Goal: Task Accomplishment & Management: Manage account settings

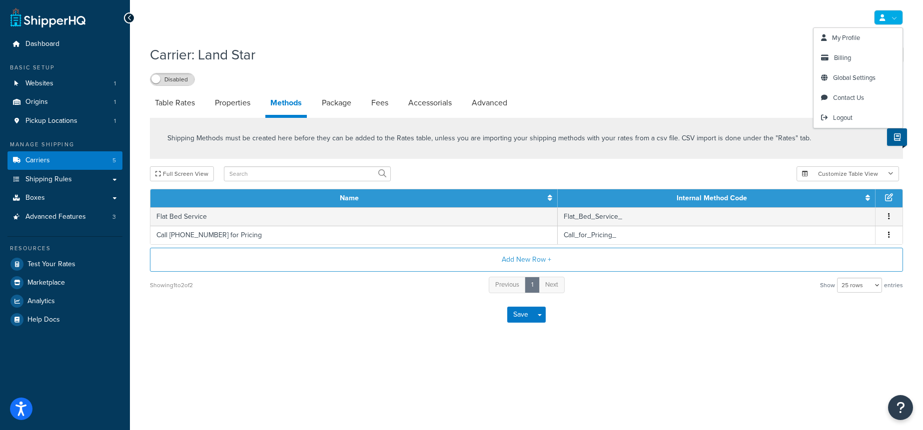
select select "25"
click at [851, 113] on span "Logout" at bounding box center [842, 117] width 19 height 9
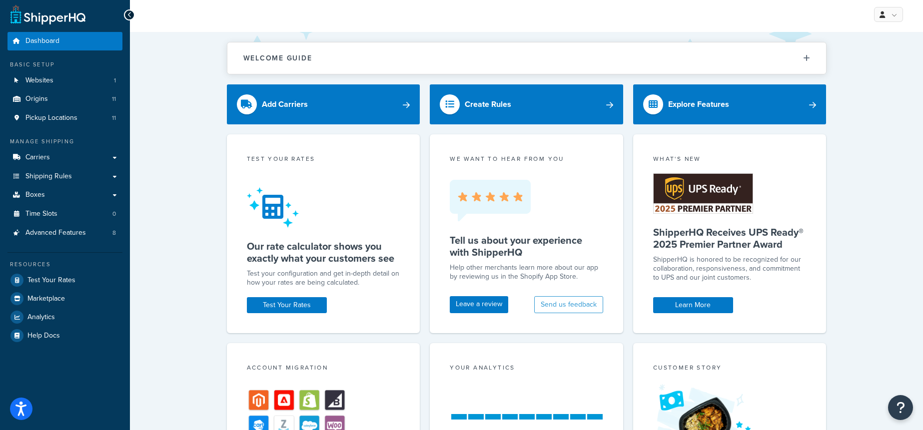
scroll to position [6, 0]
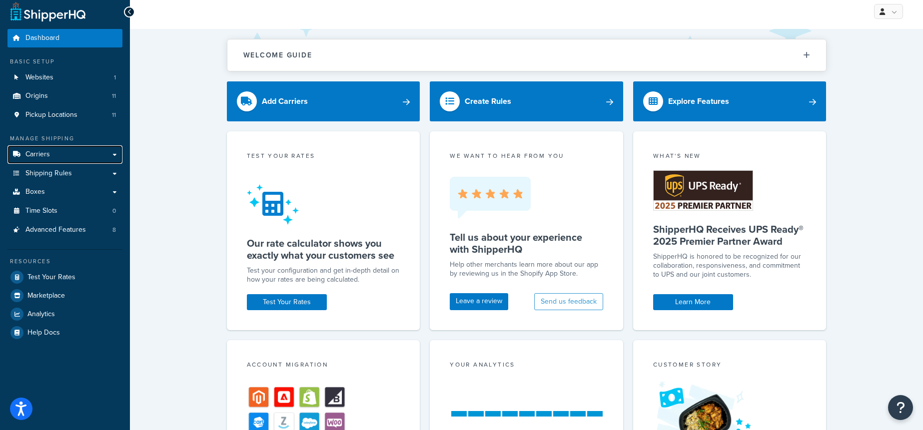
drag, startPoint x: 102, startPoint y: 152, endPoint x: 143, endPoint y: 143, distance: 42.1
click at [102, 152] on link "Carriers" at bounding box center [64, 154] width 115 height 18
